Goal: Task Accomplishment & Management: Use online tool/utility

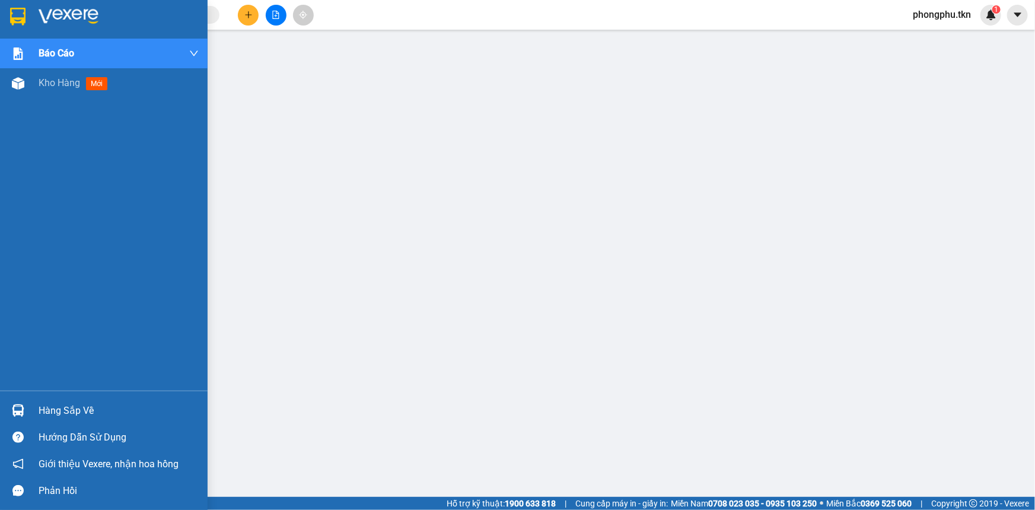
click at [40, 408] on div "Hàng sắp về" at bounding box center [119, 411] width 160 height 18
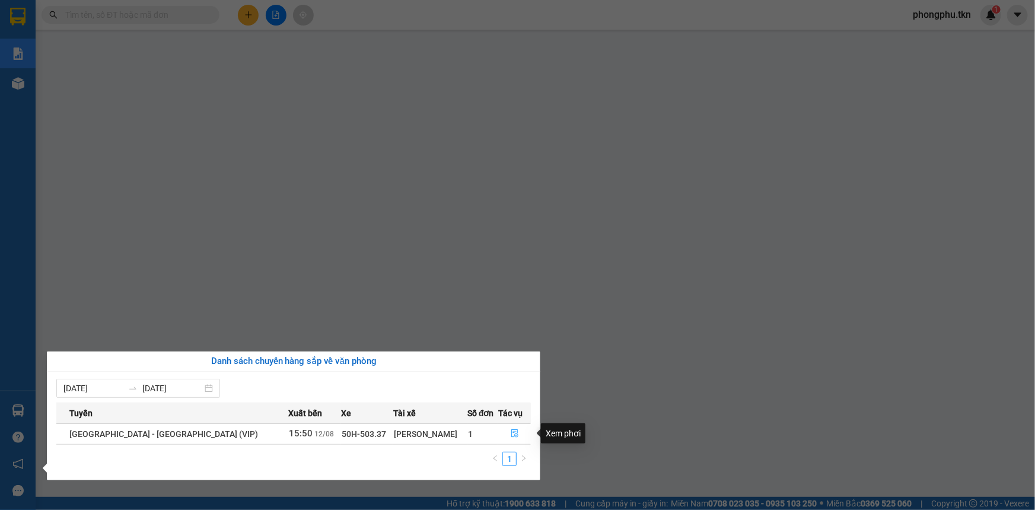
click at [511, 434] on icon "file-done" at bounding box center [514, 433] width 7 height 8
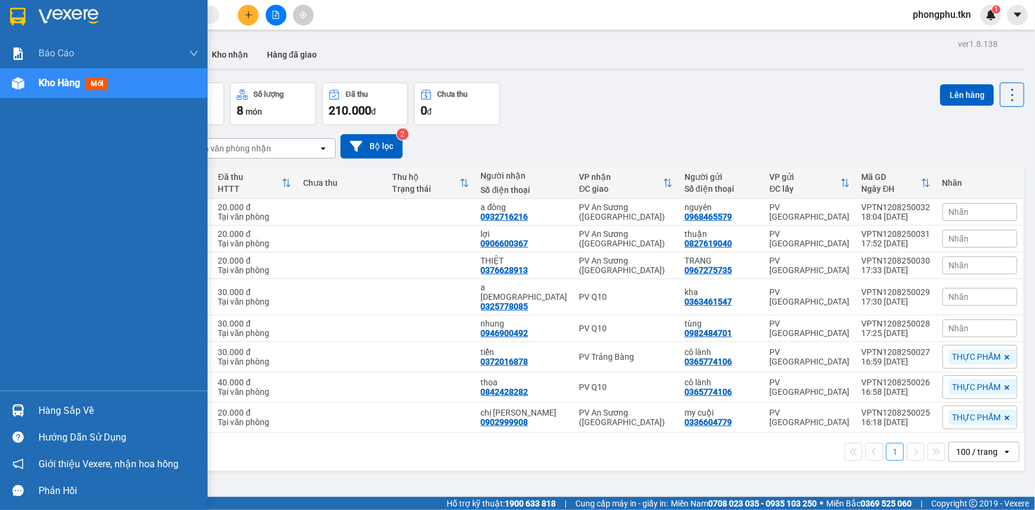
click at [37, 409] on div "Hàng sắp về" at bounding box center [104, 410] width 208 height 27
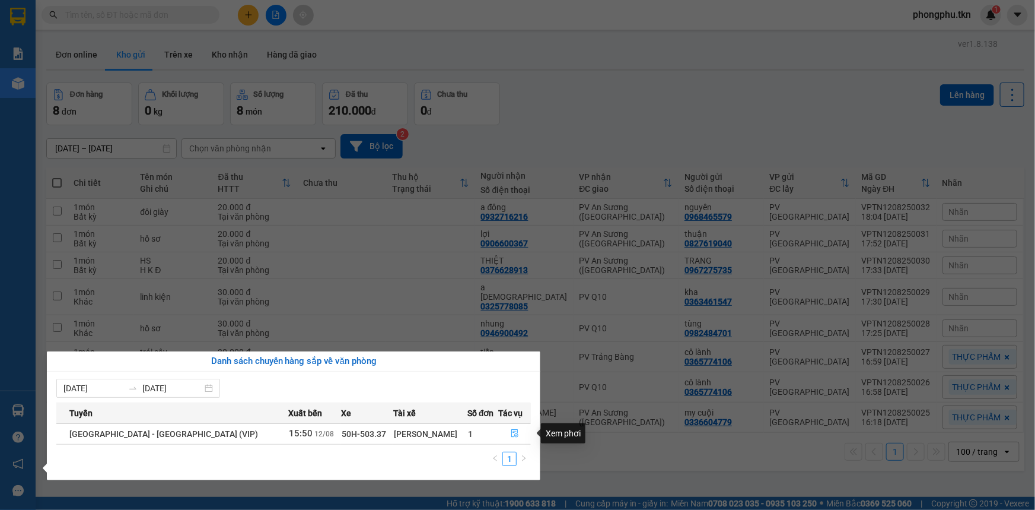
click at [511, 434] on icon "file-done" at bounding box center [514, 433] width 7 height 8
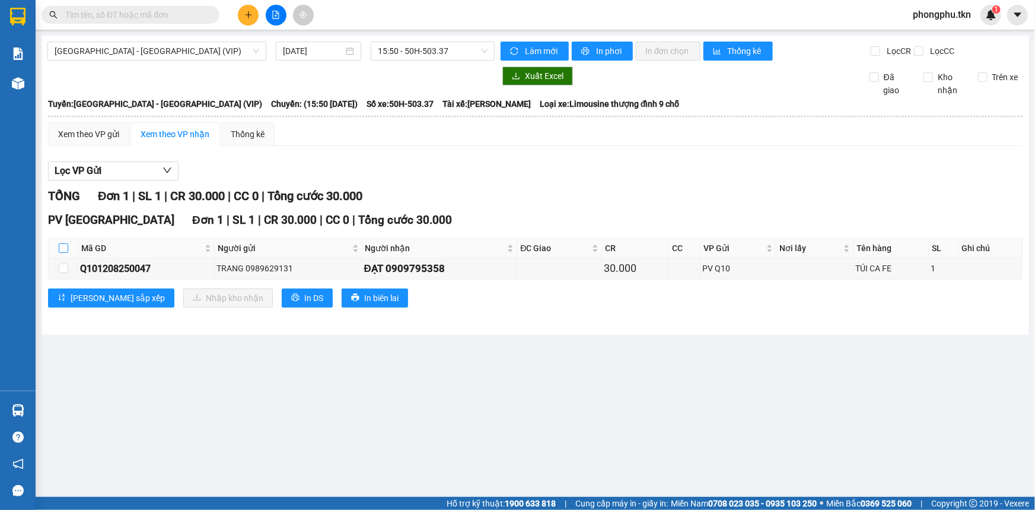
click at [59, 249] on input "checkbox" at bounding box center [63, 247] width 9 height 9
checkbox input "true"
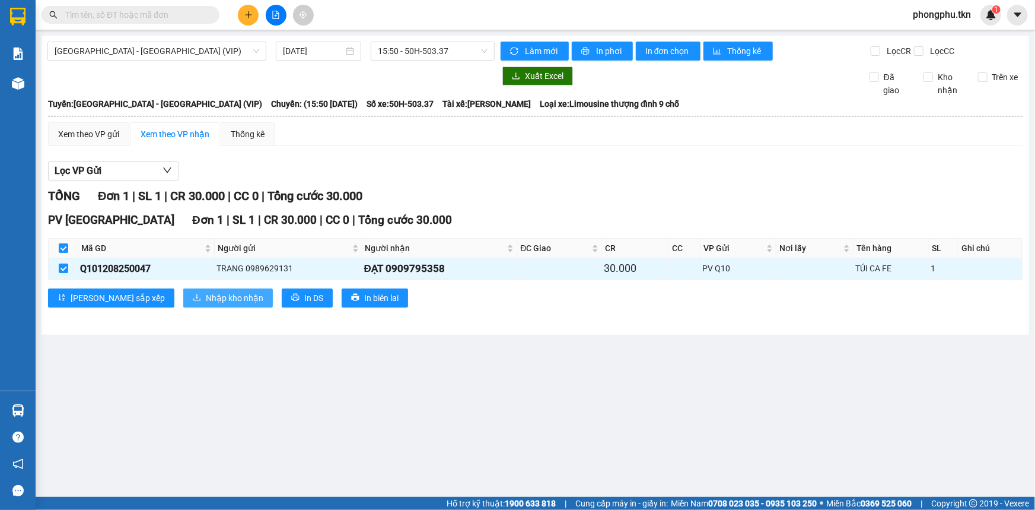
click at [206, 294] on span "Nhập kho nhận" at bounding box center [235, 297] width 58 height 13
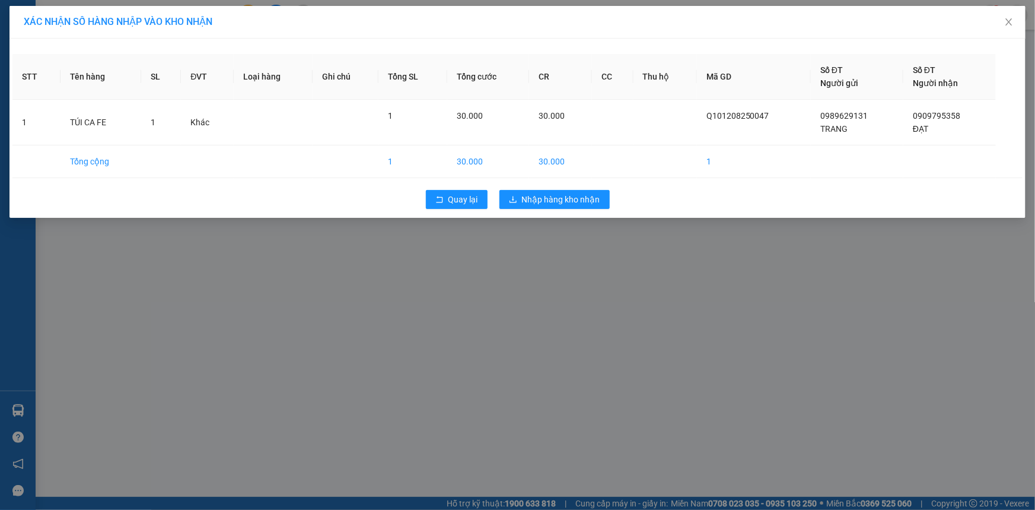
drag, startPoint x: 81, startPoint y: 362, endPoint x: 31, endPoint y: 377, distance: 52.4
click at [79, 362] on div "XÁC NHẬN SỐ HÀNG NHẬP VÀO KHO NHẬN STT Tên hàng SL ĐVT Loại hàng Ghi chú Tổng S…" at bounding box center [517, 255] width 1035 height 510
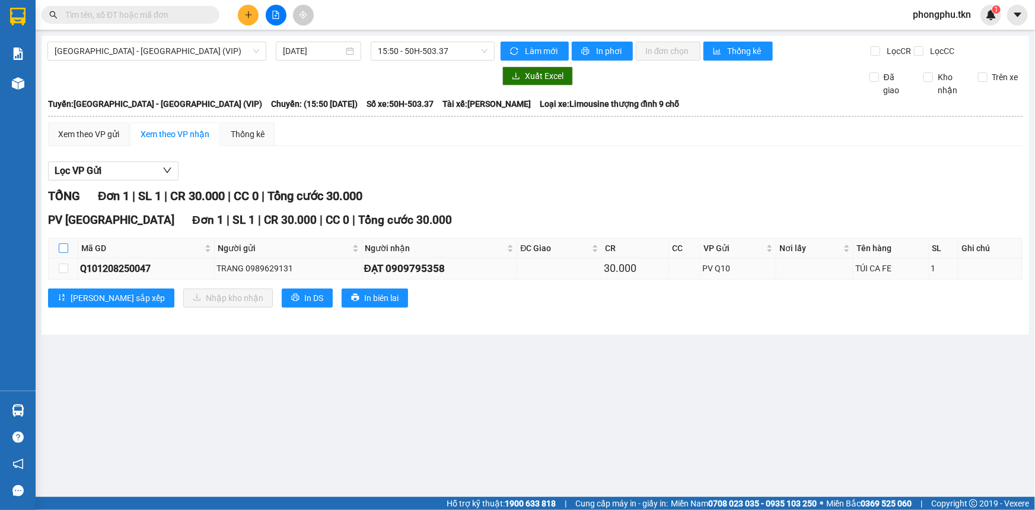
drag, startPoint x: 63, startPoint y: 247, endPoint x: 121, endPoint y: 276, distance: 65.0
click at [64, 247] on input "checkbox" at bounding box center [63, 247] width 9 height 9
checkbox input "true"
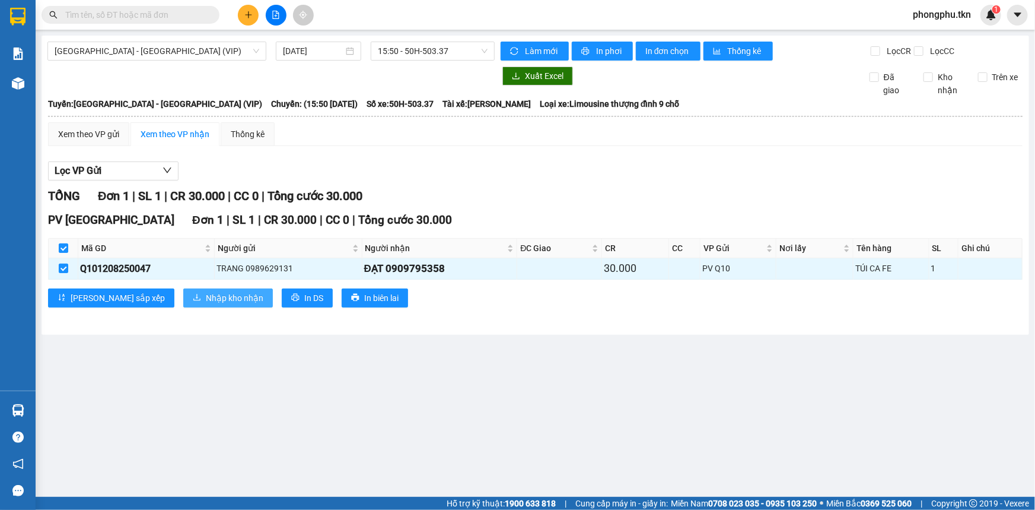
drag, startPoint x: 149, startPoint y: 293, endPoint x: 163, endPoint y: 295, distance: 13.8
click at [183, 295] on button "Nhập kho nhận" at bounding box center [228, 297] width 90 height 19
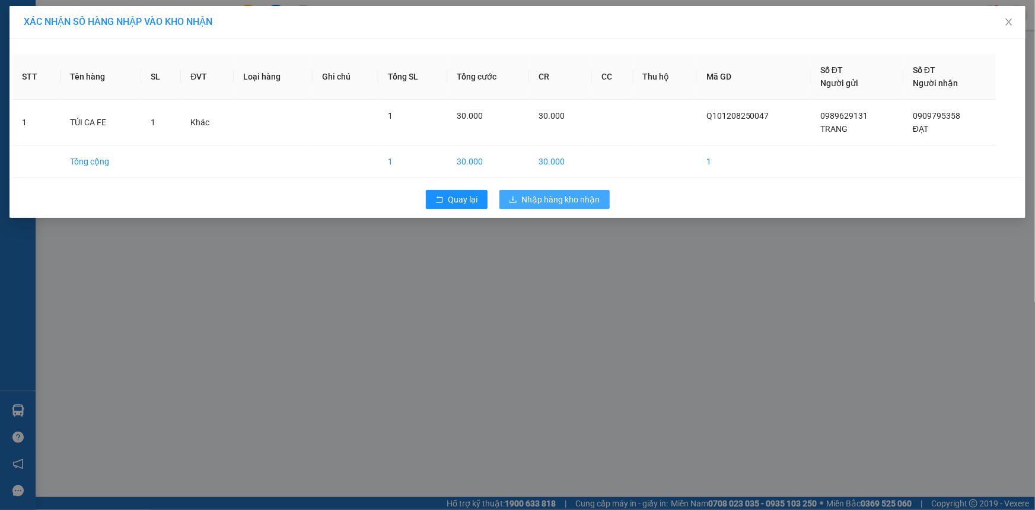
click at [557, 196] on span "Nhập hàng kho nhận" at bounding box center [561, 199] width 78 height 13
